Goal: Information Seeking & Learning: Find specific fact

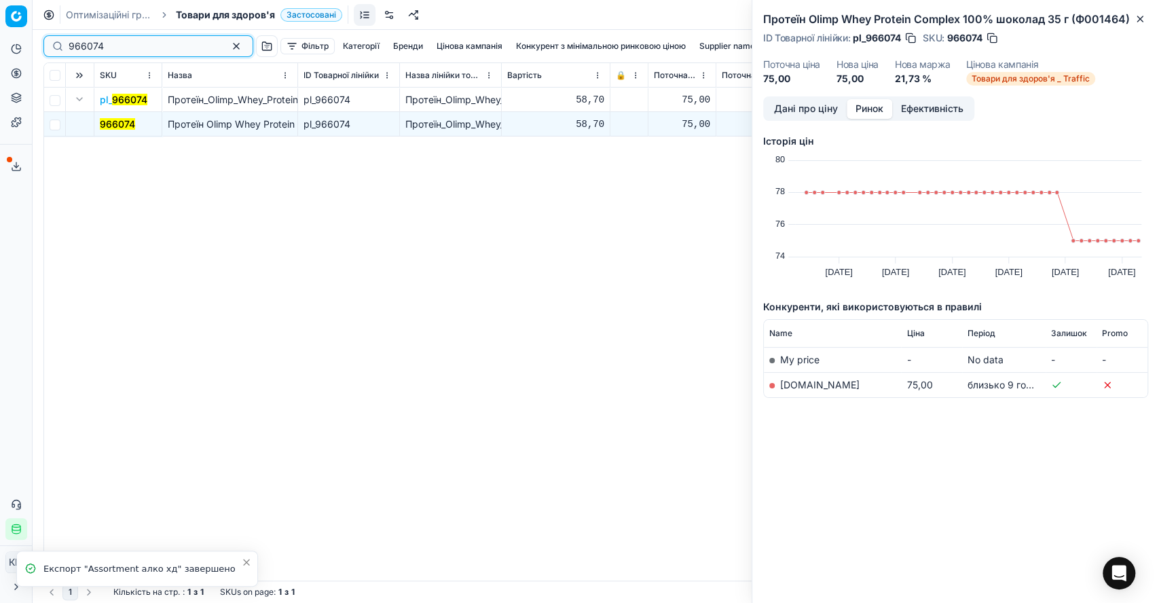
click at [45, 49] on div "966074" at bounding box center [148, 46] width 210 height 22
paste input "859117"
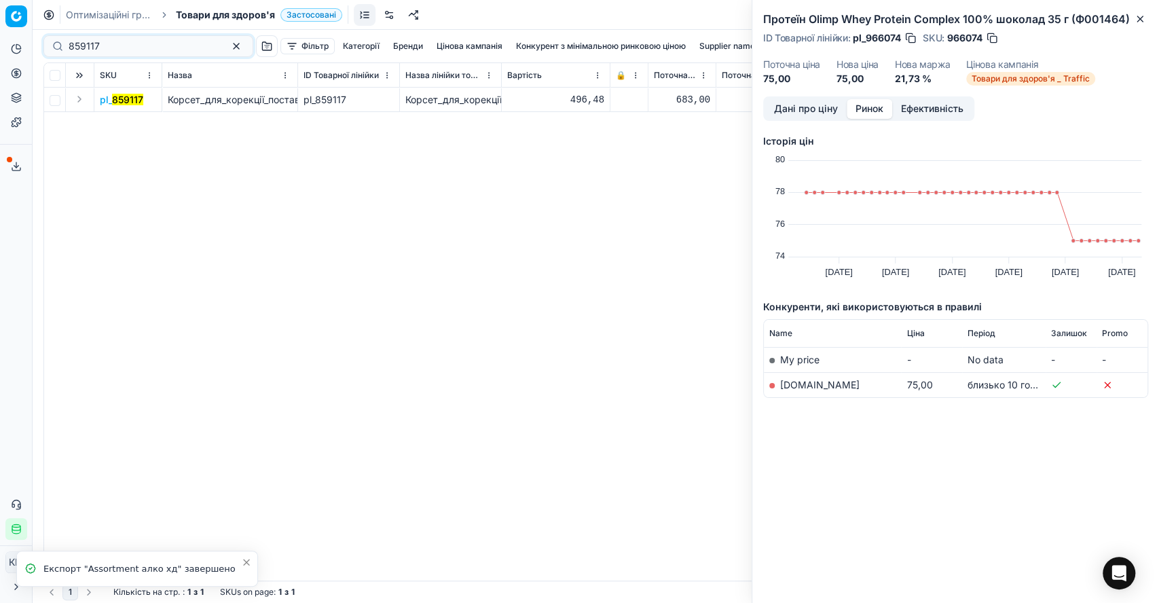
click at [81, 96] on button "Expand" at bounding box center [79, 99] width 16 height 16
click at [114, 124] on mark "859117" at bounding box center [115, 124] width 31 height 12
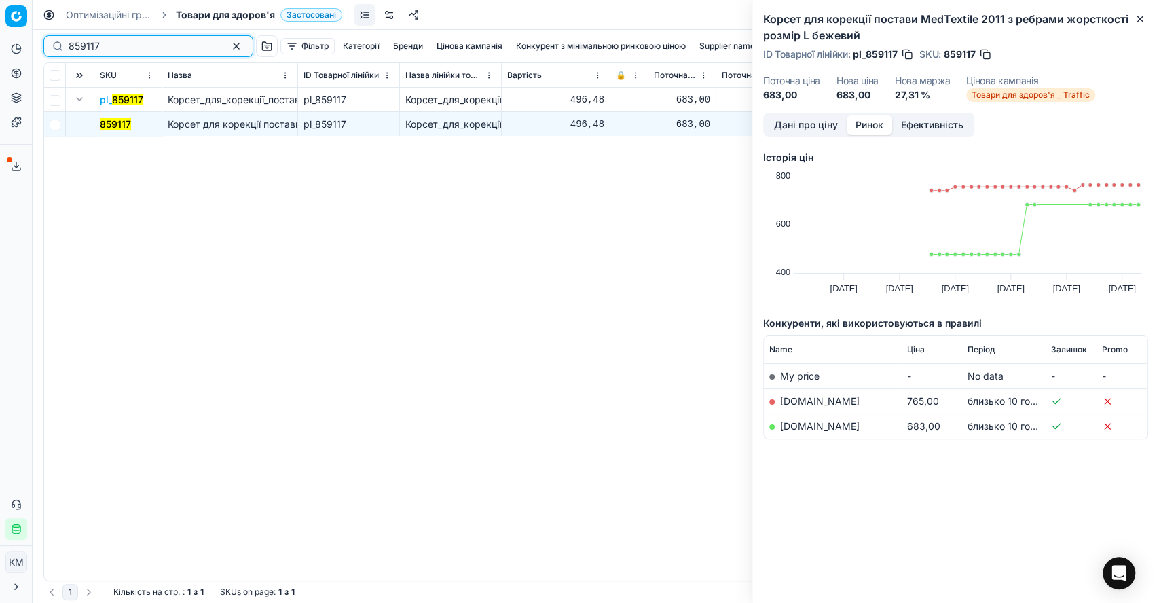
drag, startPoint x: 109, startPoint y: 48, endPoint x: 40, endPoint y: 38, distance: 69.9
click at [40, 38] on div "859117 Фільтр Категорії Бренди Цінова кампанія Конкурент з мінімальною ринковою…" at bounding box center [596, 316] width 1126 height 573
paste input "996410"
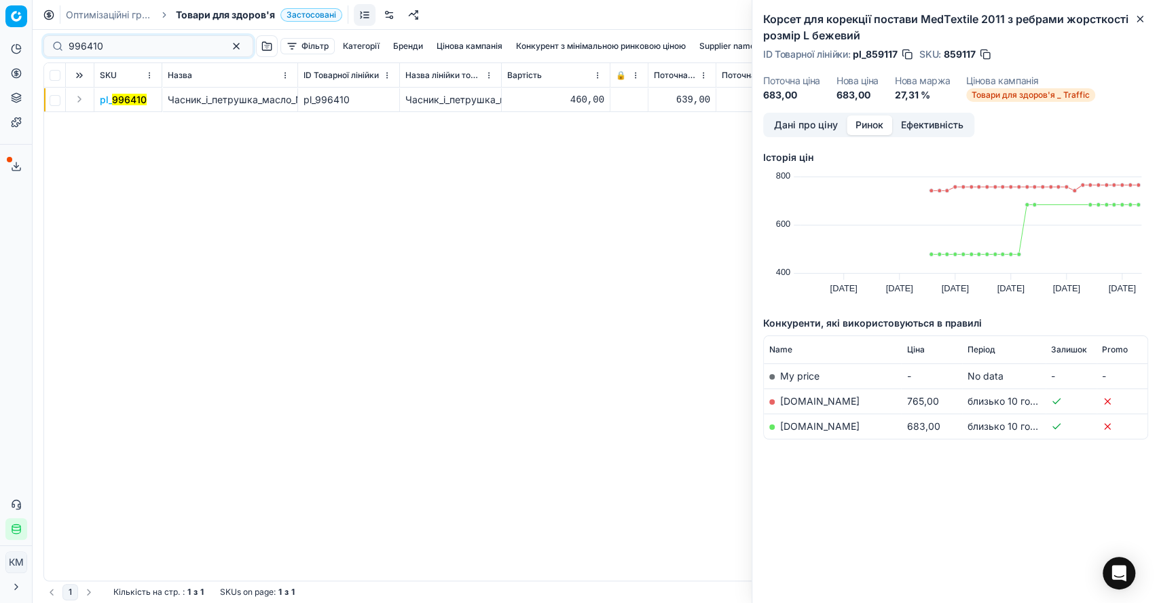
click at [77, 98] on button "Expand" at bounding box center [79, 99] width 16 height 16
click at [125, 122] on mark "996410" at bounding box center [117, 124] width 35 height 12
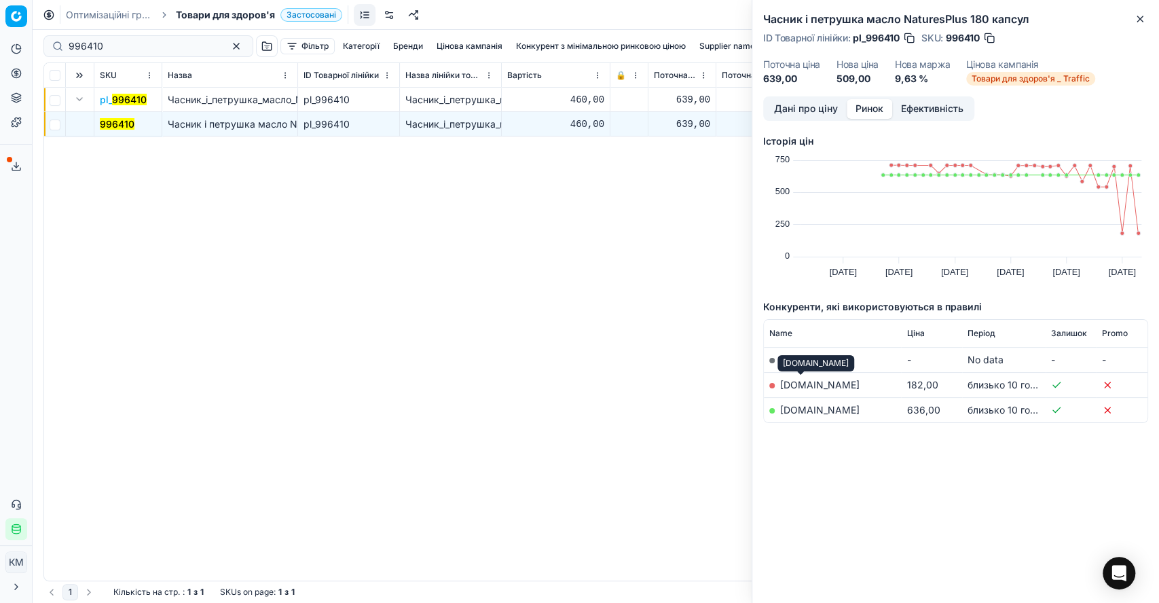
click at [795, 386] on link "biotus.ua" at bounding box center [819, 385] width 79 height 12
drag, startPoint x: 118, startPoint y: 33, endPoint x: 58, endPoint y: 35, distance: 60.5
click at [48, 36] on div "996410 Фільтр Категорії Бренди Цінова кампанія Конкурент з мінімальною ринковою…" at bounding box center [595, 46] width 1104 height 33
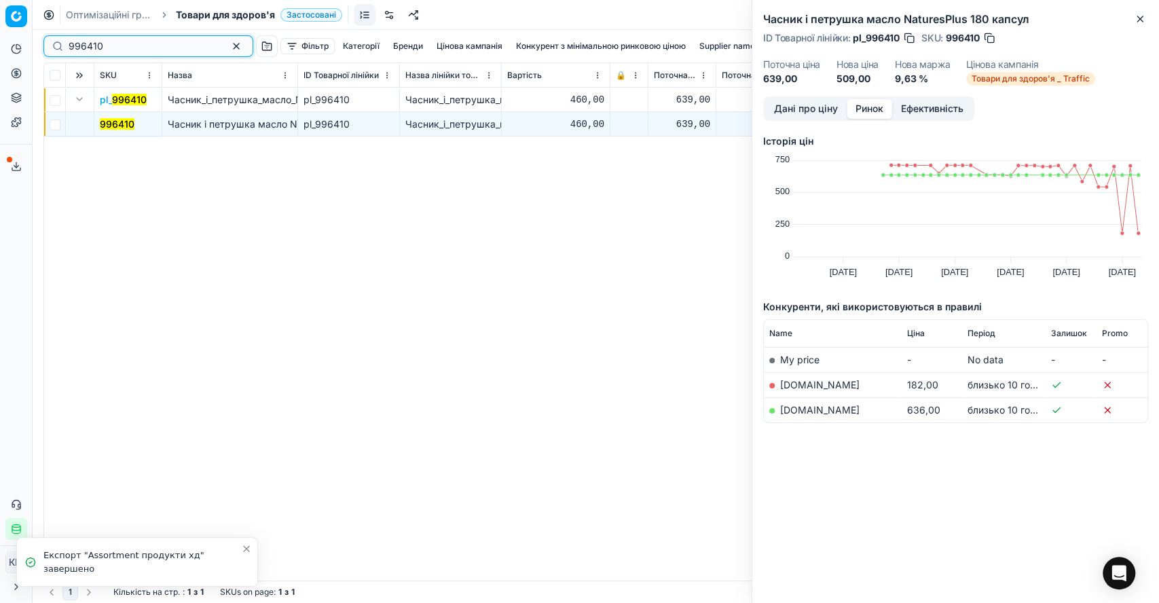
drag, startPoint x: 113, startPoint y: 41, endPoint x: 56, endPoint y: 35, distance: 58.1
click at [56, 35] on div "996410 Фільтр Категорії Бренди Цінова кампанія Конкурент з мінімальною ринковою…" at bounding box center [595, 46] width 1104 height 33
paste input "81229"
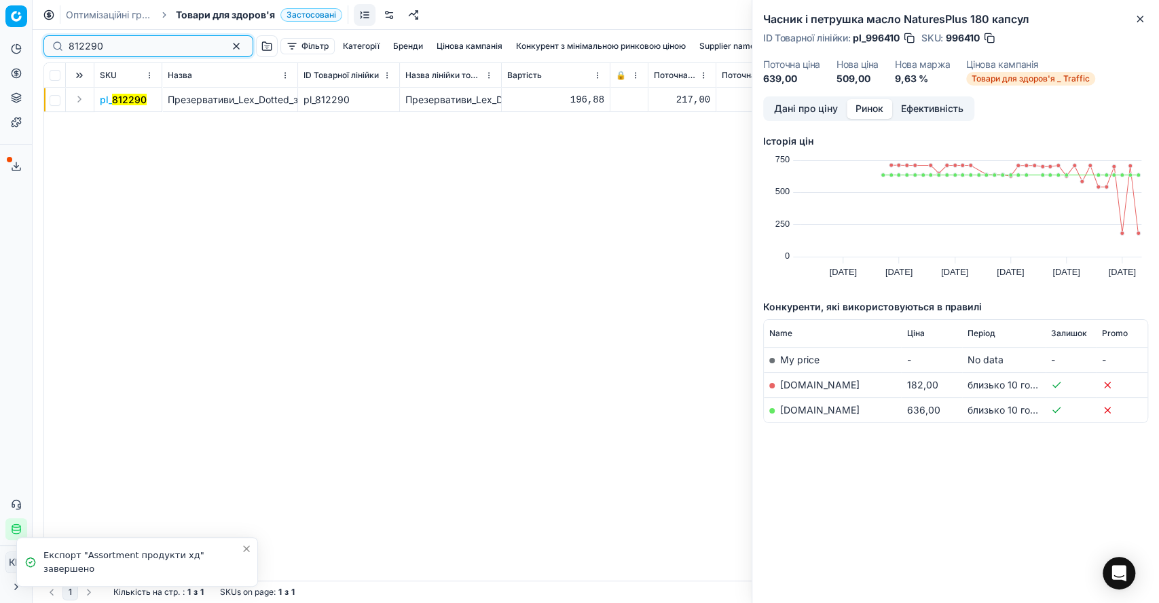
type input "812290"
click at [81, 98] on button "Expand" at bounding box center [79, 99] width 16 height 16
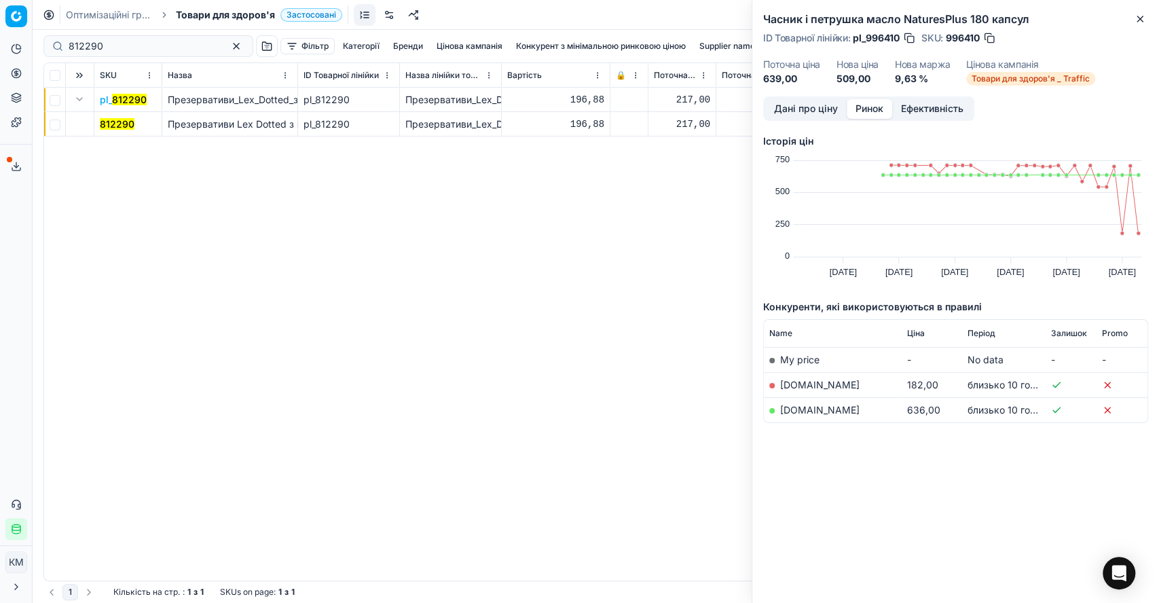
click at [113, 122] on mark "812290" at bounding box center [117, 124] width 35 height 12
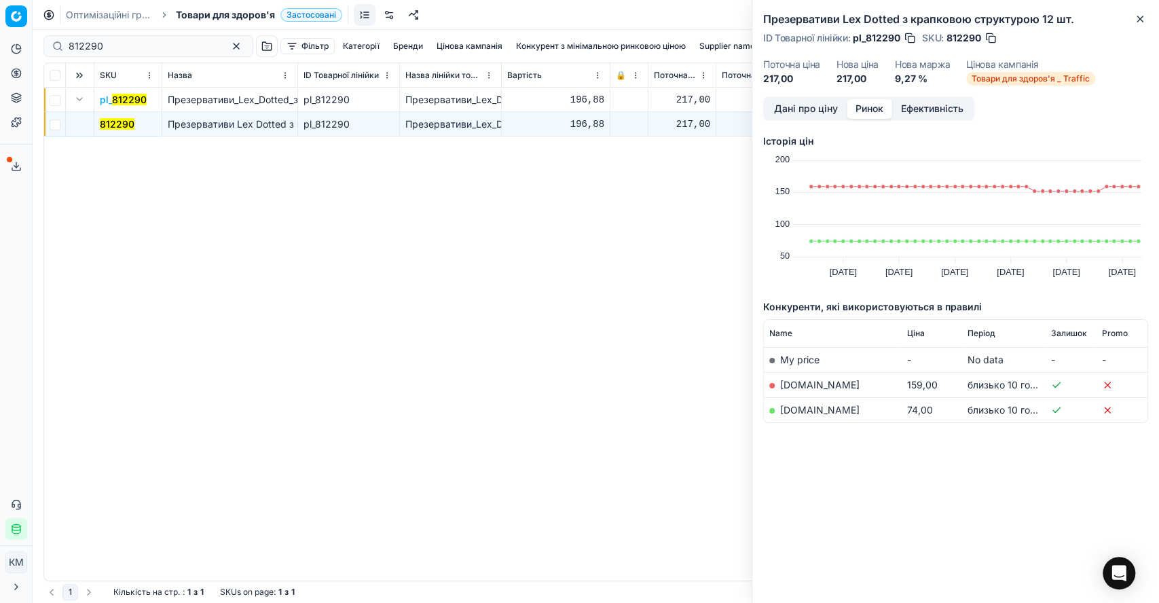
click at [106, 244] on div "pl_ 812290 Презервативи_Lex_Dotted_з_крапковою_структурою_12_шт. pl_812290 През…" at bounding box center [595, 334] width 1103 height 493
click at [802, 409] on link "[DOMAIN_NAME]" at bounding box center [819, 410] width 79 height 12
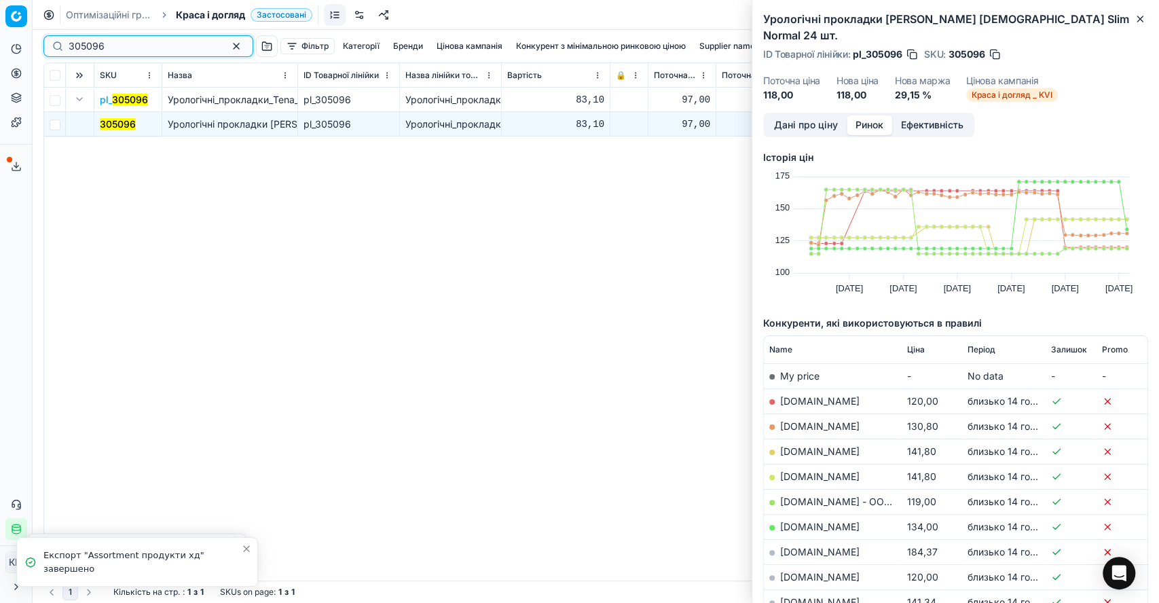
drag, startPoint x: 0, startPoint y: 0, endPoint x: 61, endPoint y: 40, distance: 73.0
click at [61, 40] on div "305096" at bounding box center [148, 46] width 210 height 22
paste input "812290"
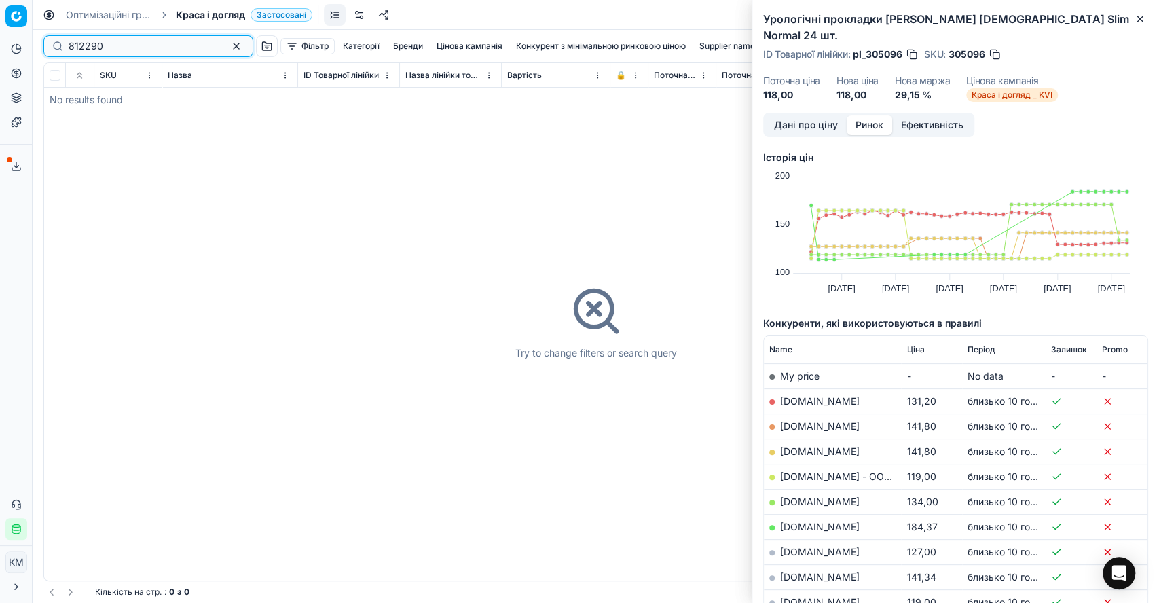
type input "812290"
